Goal: Task Accomplishment & Management: Use online tool/utility

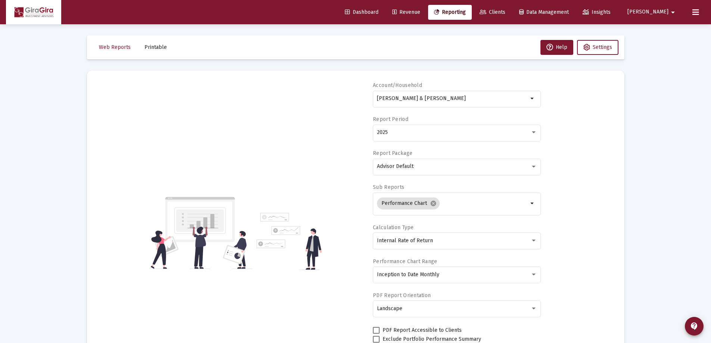
select select "View all"
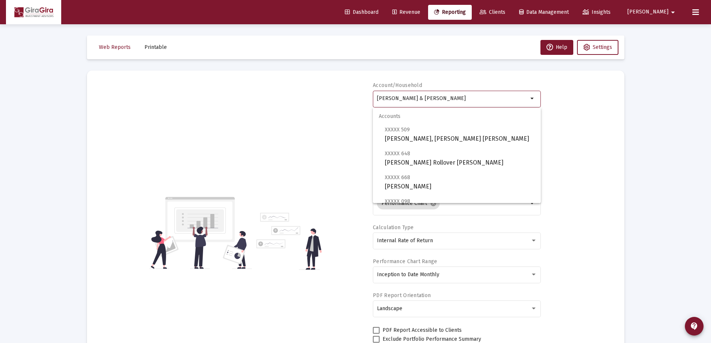
drag, startPoint x: 378, startPoint y: 97, endPoint x: 746, endPoint y: 153, distance: 372.0
click at [710, 153] on html "Dashboard Revenue Reporting Clients Data Management Insights John arrow_drop_do…" at bounding box center [355, 171] width 711 height 343
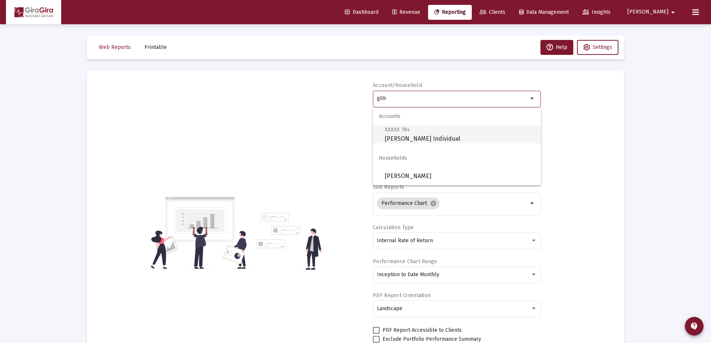
click at [397, 137] on span "XXXXX 784 Gilhart, Judy Individual" at bounding box center [460, 134] width 150 height 18
type input "Gilhart, Judy Individual"
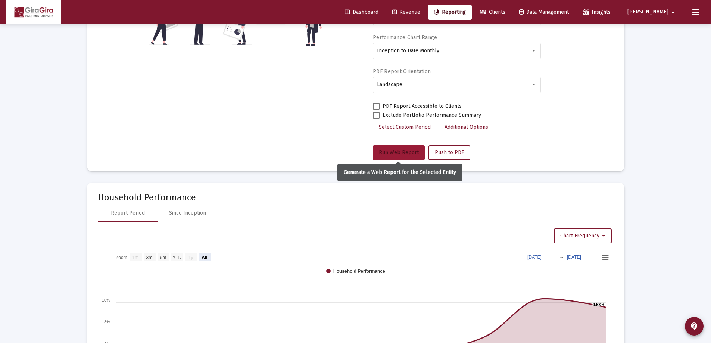
click at [402, 150] on span "Run Web Report" at bounding box center [399, 152] width 40 height 6
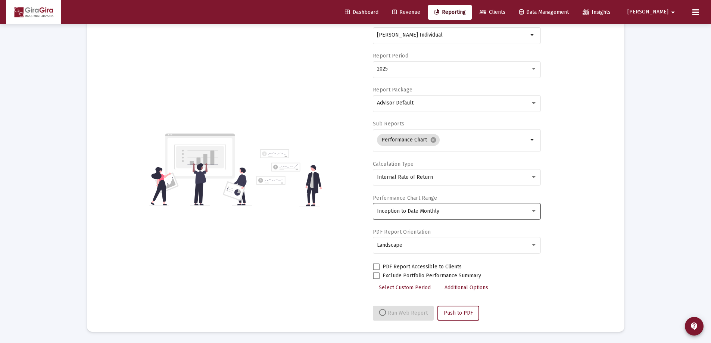
select select "View all"
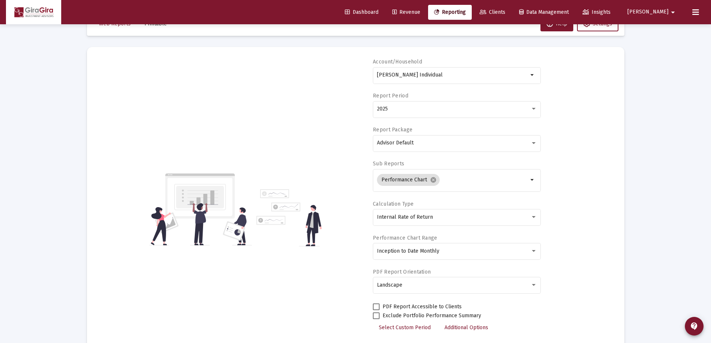
scroll to position [0, 0]
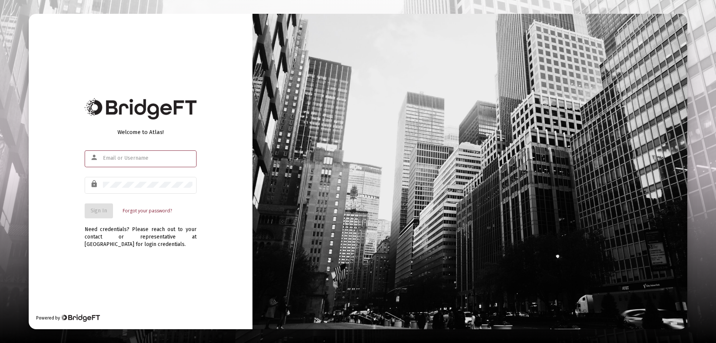
click at [114, 159] on input "text" at bounding box center [148, 158] width 90 height 6
type input "[PERSON_NAME][EMAIL_ADDRESS][DOMAIN_NAME]"
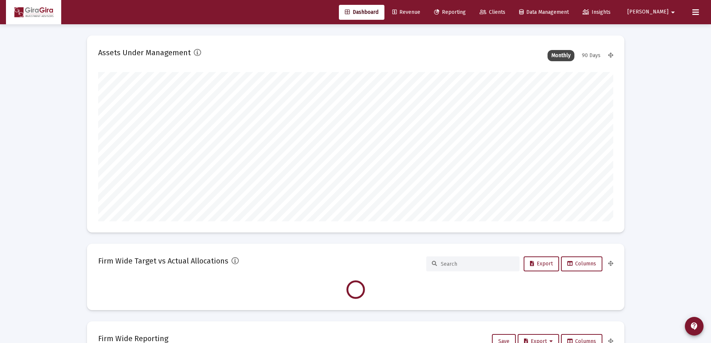
scroll to position [149, 515]
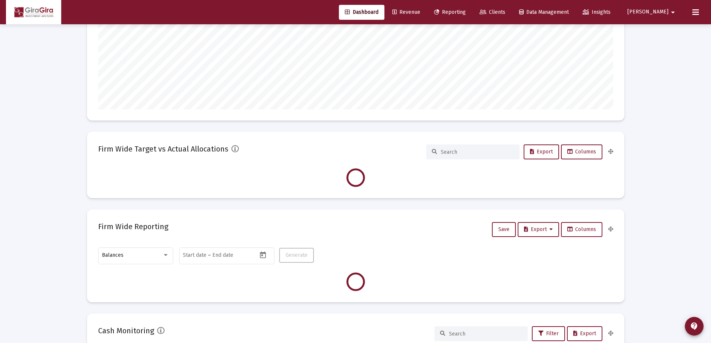
type input "[DATE]"
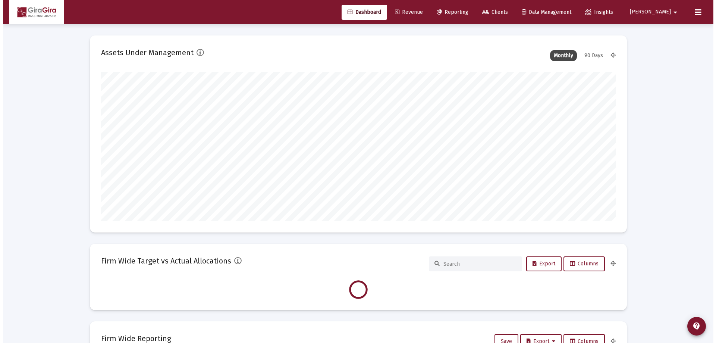
scroll to position [149, 241]
click at [466, 12] on span "Reporting" at bounding box center [450, 12] width 32 height 6
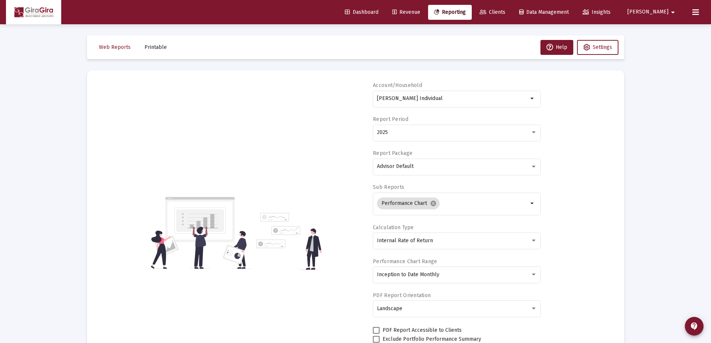
select select "View all"
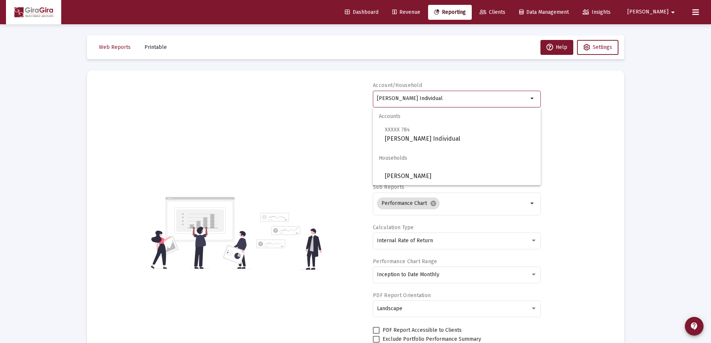
drag, startPoint x: 378, startPoint y: 97, endPoint x: 607, endPoint y: 128, distance: 230.7
click at [607, 128] on div "Account/Household Gilhart, Judy Individual arrow_drop_down Report Period 2025 R…" at bounding box center [355, 233] width 515 height 302
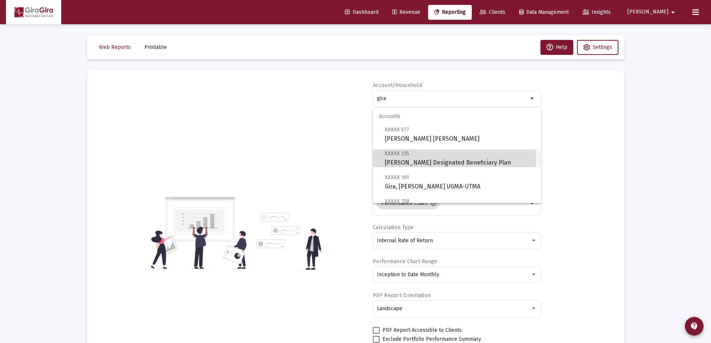
click at [439, 160] on span "XXXXX 235 Gira, Elizabeth Designated Beneficiary Plan" at bounding box center [460, 158] width 150 height 18
type input "[PERSON_NAME] Designated Beneficiary Plan"
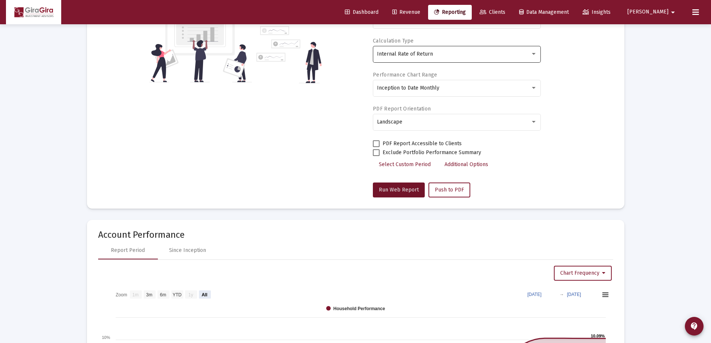
click at [407, 184] on button "Run Web Report" at bounding box center [399, 189] width 52 height 15
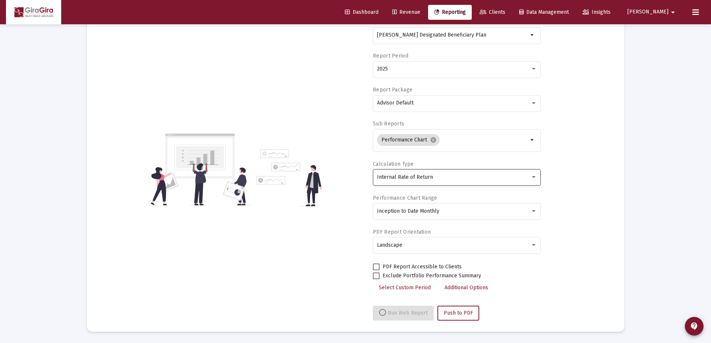
select select "View all"
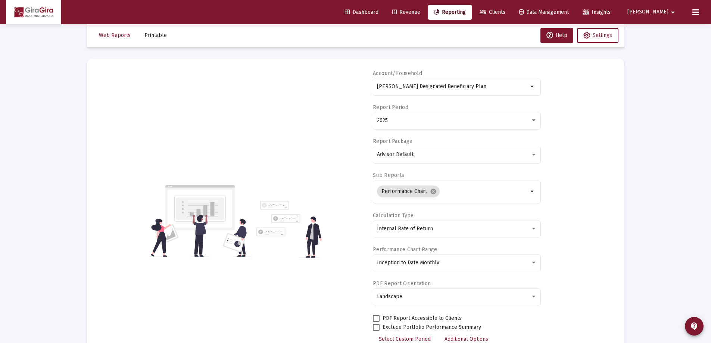
scroll to position [0, 0]
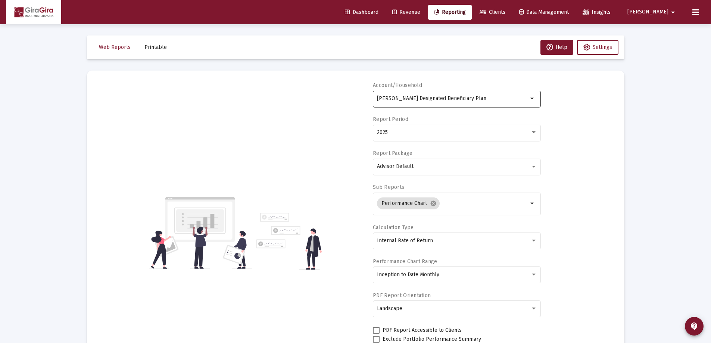
click at [445, 99] on input "Gira, Elizabeth Designated Beneficiary Plan" at bounding box center [452, 98] width 151 height 6
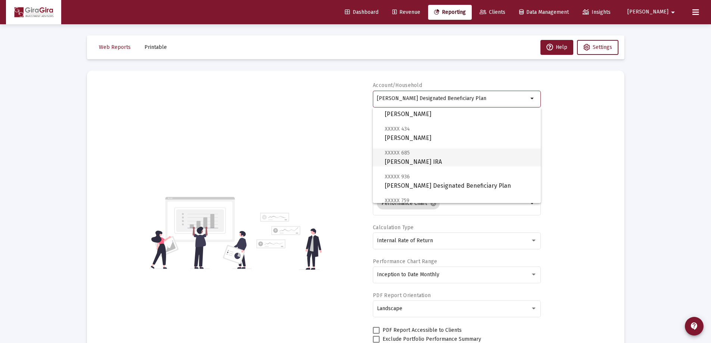
scroll to position [187, 0]
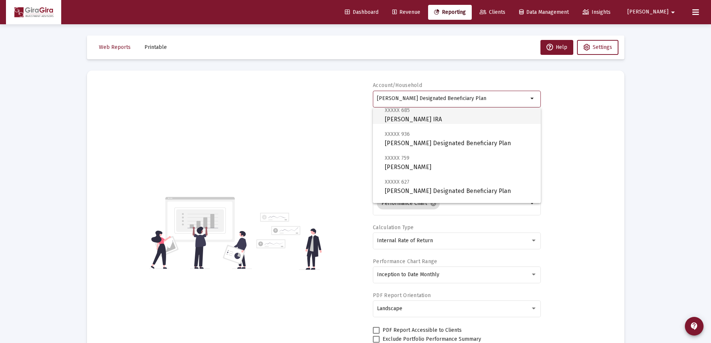
click at [439, 117] on span "XXXXX 685 Gira, Elizabeth Rollover IRA" at bounding box center [460, 115] width 150 height 18
type input "Gira, Elizabeth Rollover IRA"
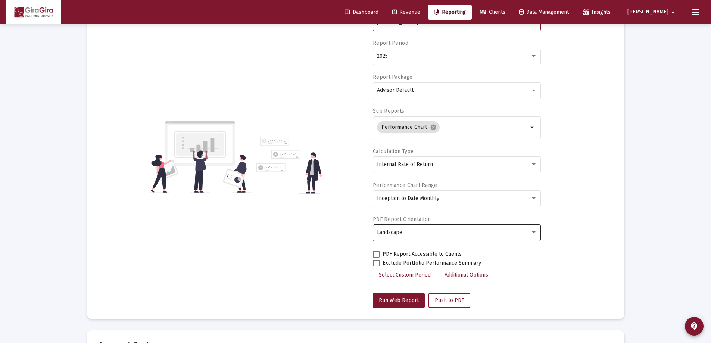
scroll to position [112, 0]
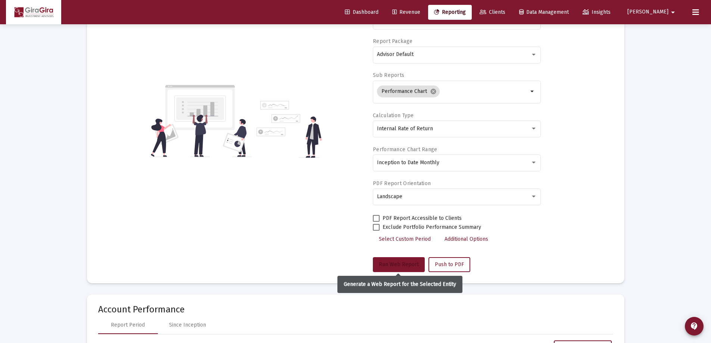
click at [401, 262] on span "Run Web Report" at bounding box center [399, 264] width 40 height 6
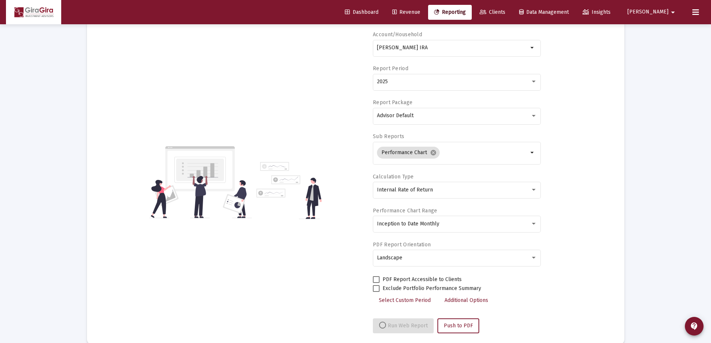
scroll to position [63, 0]
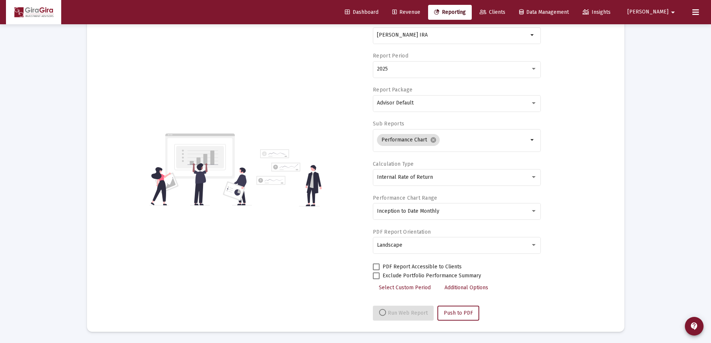
select select "View all"
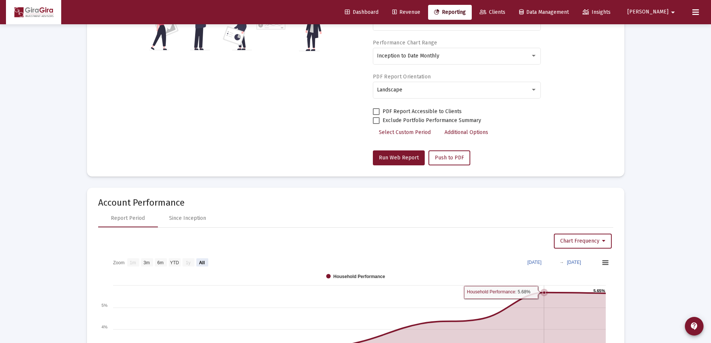
scroll to position [287, 0]
